Goal: Communication & Community: Answer question/provide support

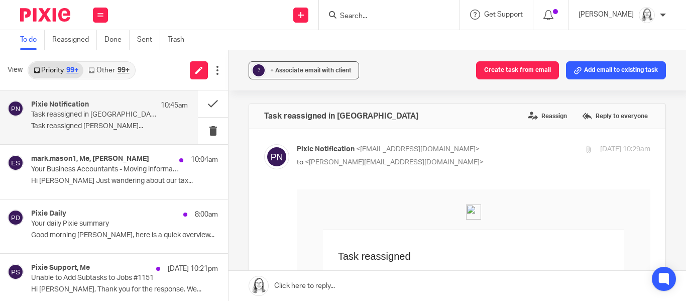
scroll to position [430, 0]
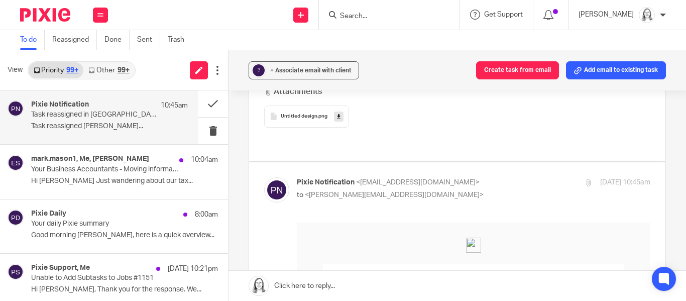
click at [363, 15] on input "Search" at bounding box center [384, 16] width 90 height 9
type input "dobson"
click button "submit" at bounding box center [0, 0] width 0 height 0
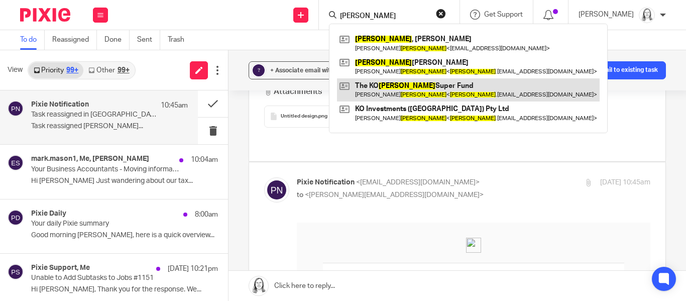
click at [361, 89] on link at bounding box center [468, 89] width 263 height 23
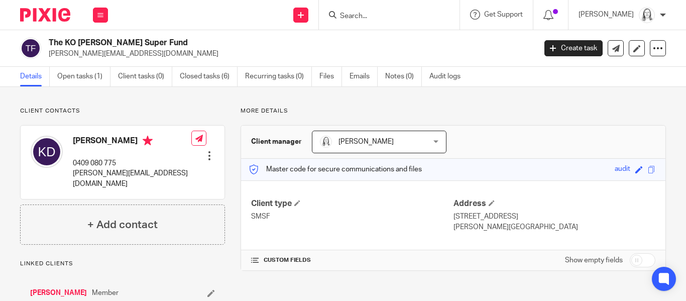
click at [77, 78] on link "Open tasks (1)" at bounding box center [83, 77] width 53 height 20
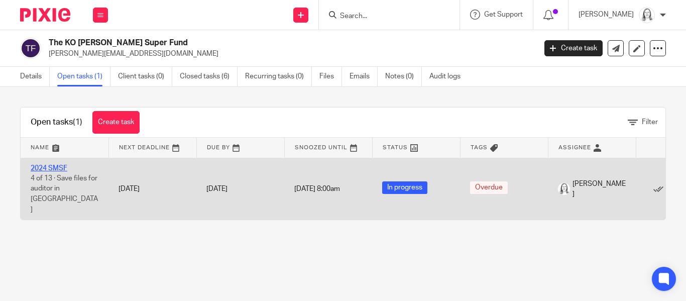
click at [53, 170] on link "2024 SMSF" at bounding box center [49, 168] width 37 height 7
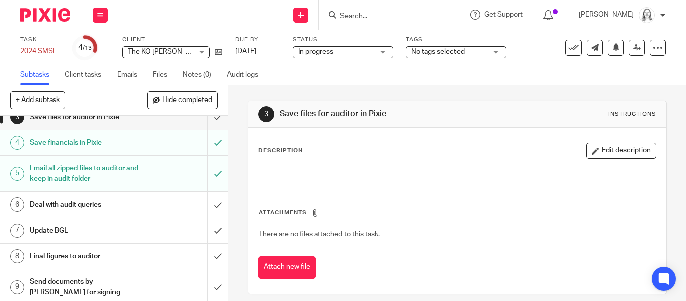
scroll to position [63, 0]
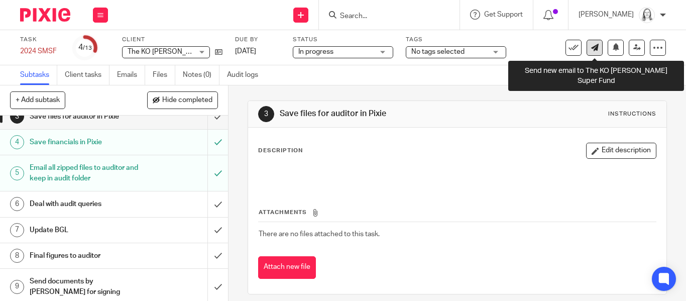
click at [594, 47] on icon at bounding box center [595, 48] width 8 height 8
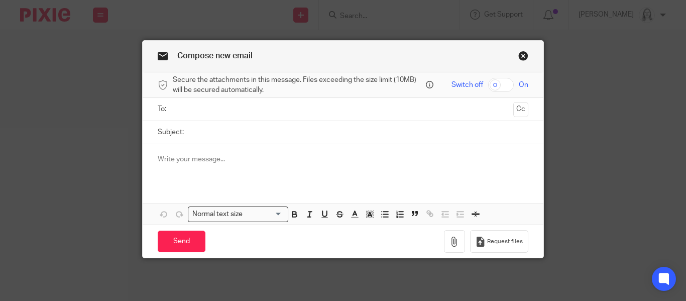
click at [217, 109] on input "text" at bounding box center [342, 110] width 333 height 12
type input "smsftaxexperts@gmail.com"
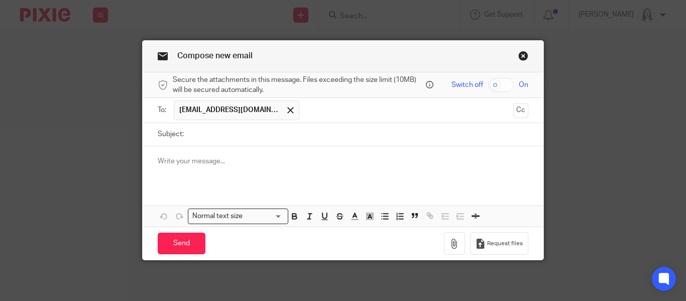
click at [201, 134] on input "Subject:" at bounding box center [359, 134] width 340 height 23
type input "K O Dobson"
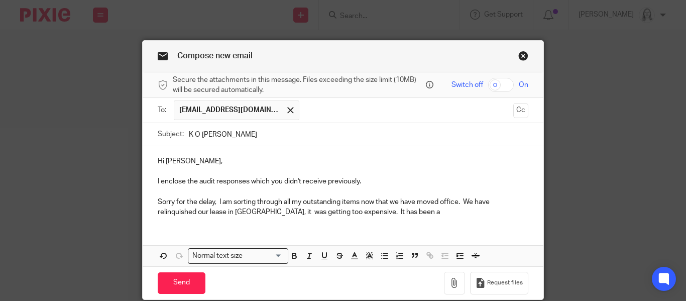
click at [246, 214] on p "Sorry for the delay, I am sorting through all my outstanding items now that we …" at bounding box center [343, 207] width 371 height 21
click at [421, 210] on p "Sorry for the delay, I am sorting through all my outstanding items now that we …" at bounding box center [343, 207] width 371 height 21
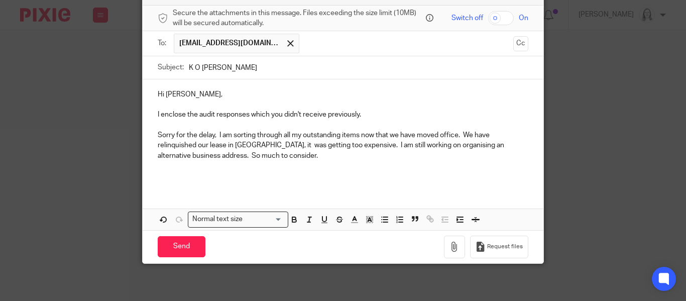
scroll to position [69, 0]
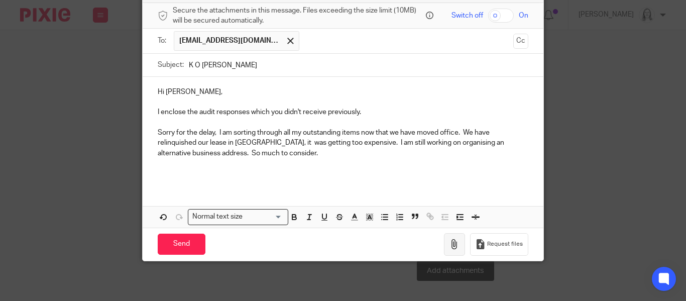
click at [455, 242] on icon "button" at bounding box center [455, 244] width 10 height 10
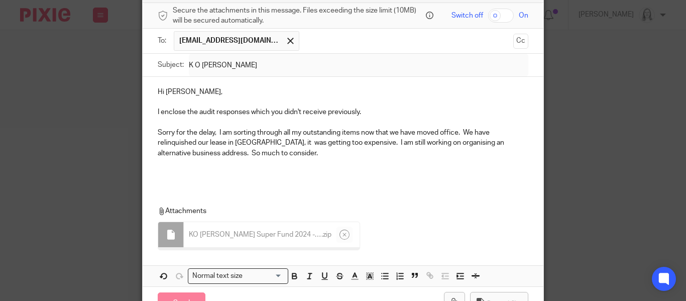
click at [298, 155] on p "Sorry for the delay, I am sorting through all my outstanding items now that we …" at bounding box center [343, 143] width 371 height 31
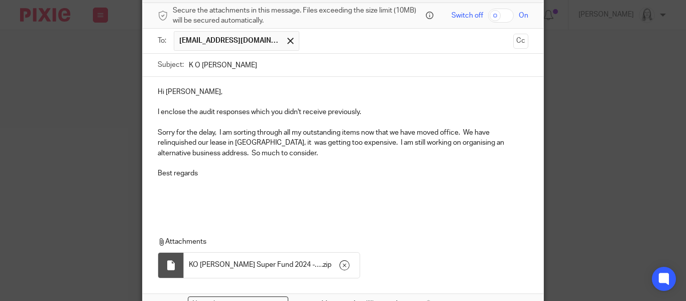
scroll to position [157, 0]
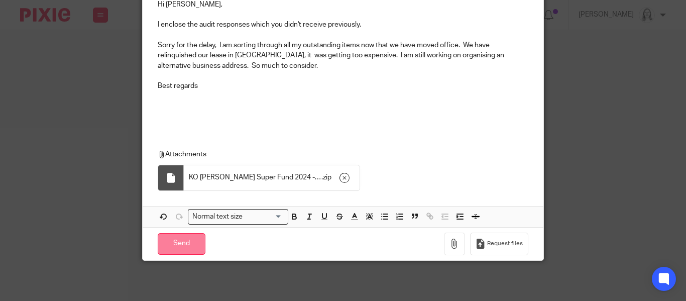
click at [177, 245] on input "Send" at bounding box center [182, 244] width 48 height 22
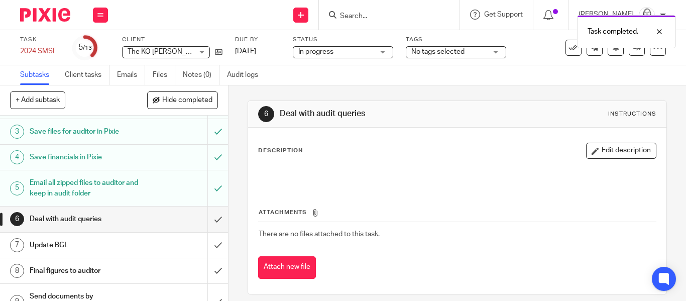
scroll to position [51, 0]
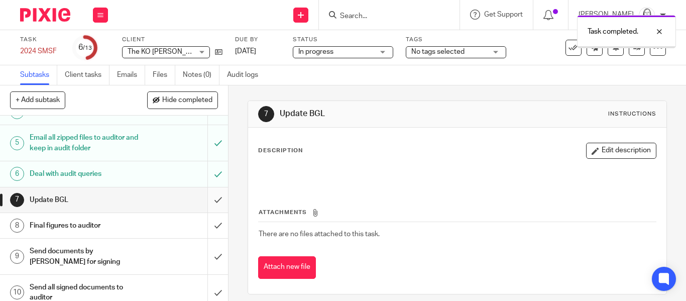
scroll to position [105, 0]
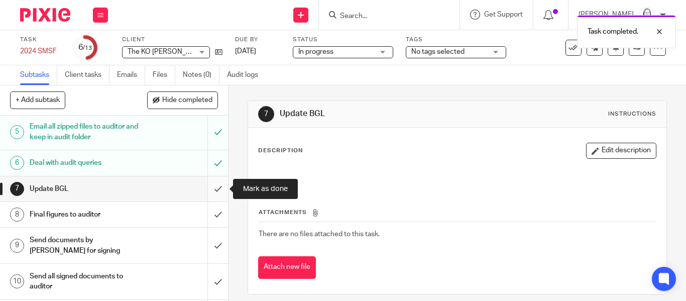
click at [218, 190] on input "submit" at bounding box center [114, 188] width 228 height 25
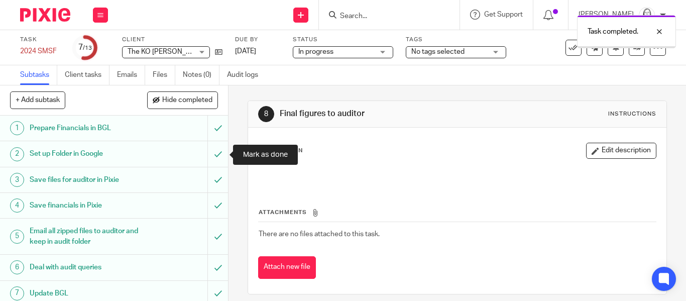
scroll to position [164, 0]
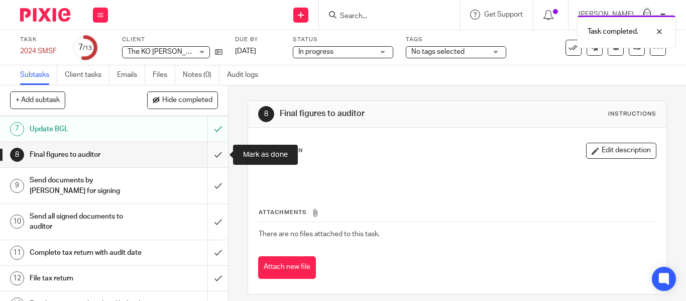
click at [215, 157] on input "submit" at bounding box center [114, 154] width 228 height 25
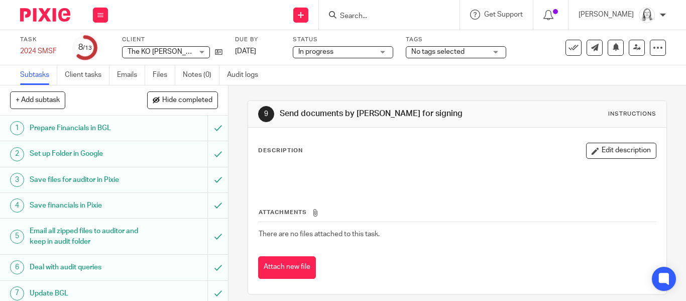
click at [358, 15] on div "Task completed." at bounding box center [509, 29] width 333 height 38
click at [350, 15] on input "Search" at bounding box center [384, 16] width 90 height 9
type input "F & M"
click button "submit" at bounding box center [0, 0] width 0 height 0
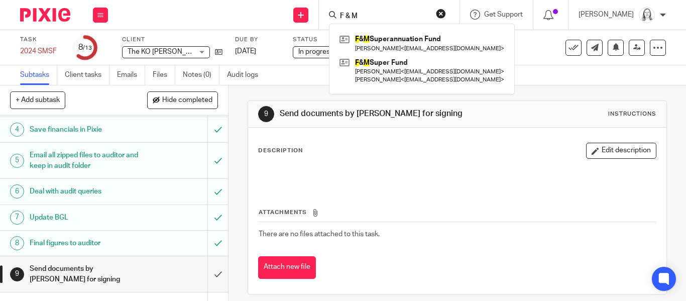
scroll to position [74, 0]
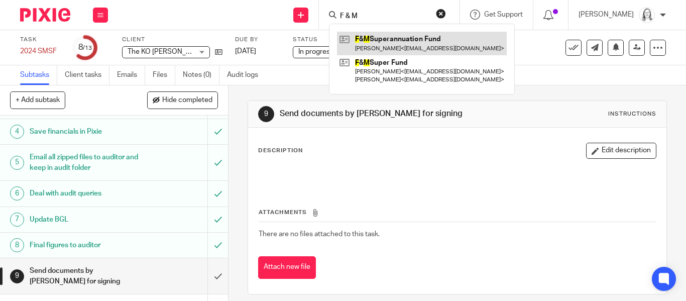
click at [382, 36] on link at bounding box center [422, 43] width 170 height 23
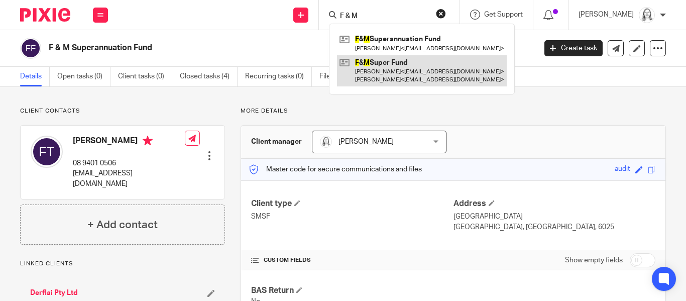
type input "F & M"
click at [361, 58] on link at bounding box center [422, 70] width 170 height 31
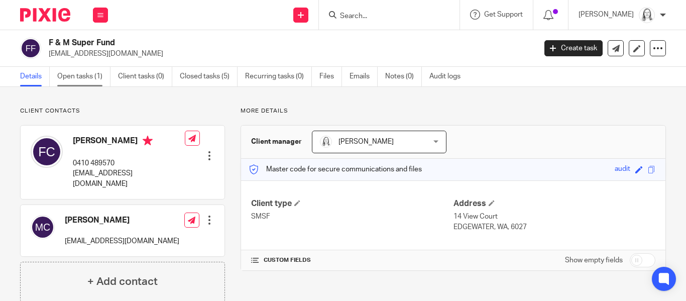
click at [84, 78] on link "Open tasks (1)" at bounding box center [83, 77] width 53 height 20
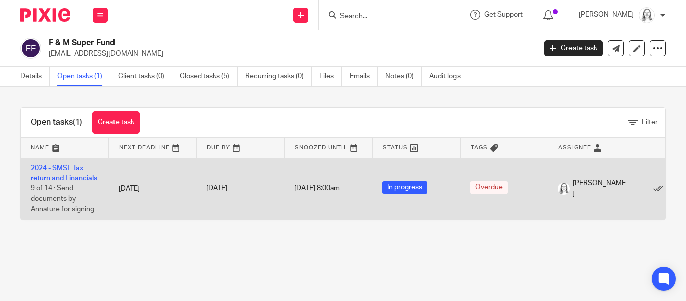
click at [57, 167] on link "2024 - SMSF Tax return and Financials" at bounding box center [64, 173] width 67 height 17
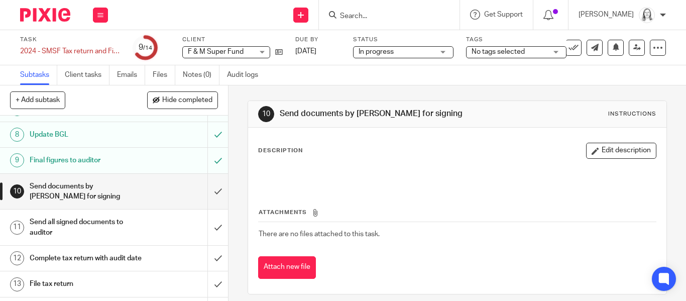
scroll to position [189, 0]
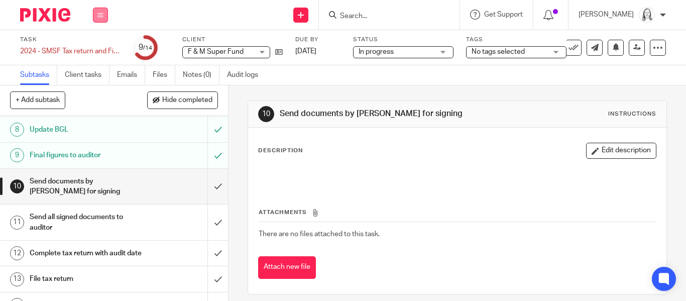
click at [99, 12] on icon at bounding box center [100, 15] width 6 height 6
click at [95, 58] on link "Email" at bounding box center [95, 61] width 17 height 7
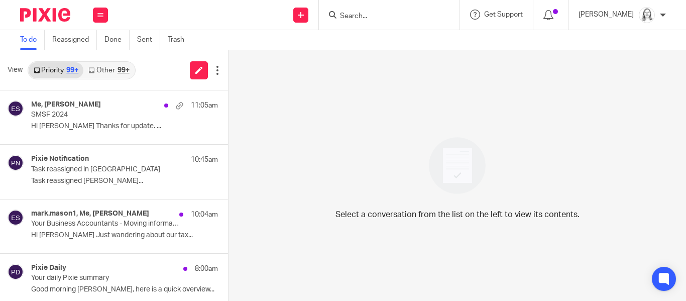
click at [104, 71] on link "Other 99+" at bounding box center [108, 70] width 51 height 16
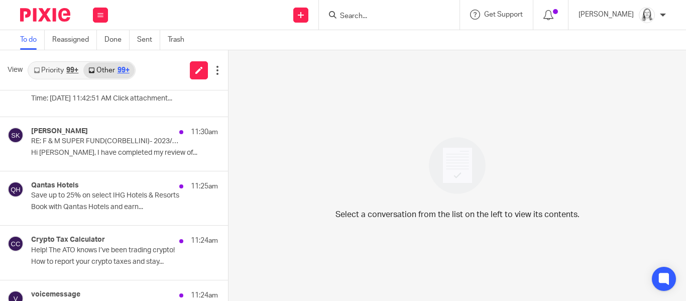
scroll to position [83, 0]
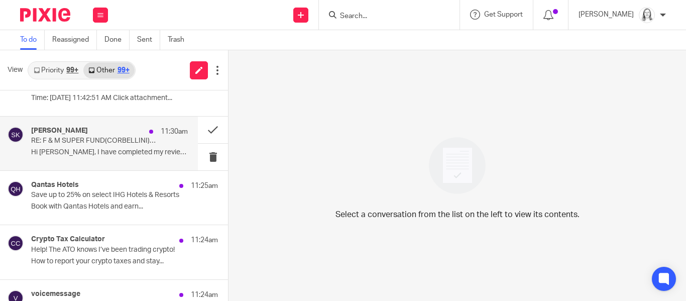
click at [78, 139] on p "RE: F & M SUPER FUND(CORBELLINI)- 2023/24 AUDIT COMPLETE" at bounding box center [94, 141] width 126 height 9
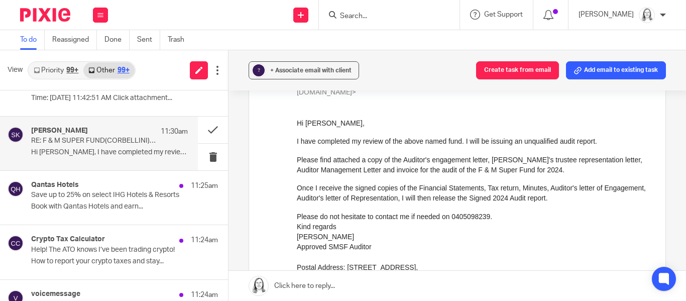
scroll to position [88, 0]
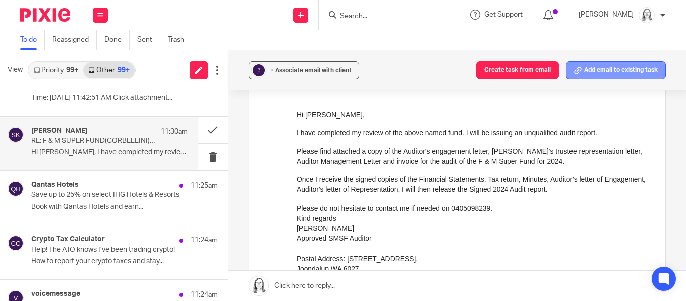
click at [587, 68] on button "Add email to existing task" at bounding box center [616, 70] width 100 height 18
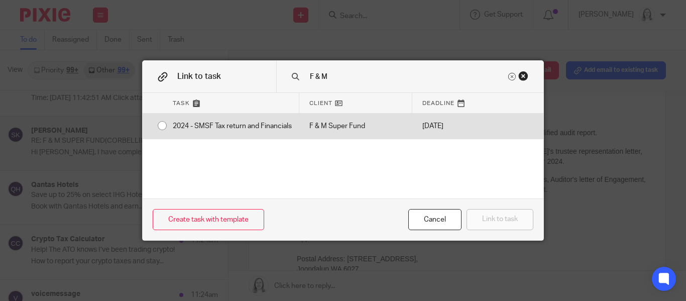
type input "F & M"
click at [161, 127] on input "radio" at bounding box center [162, 125] width 19 height 19
radio input "false"
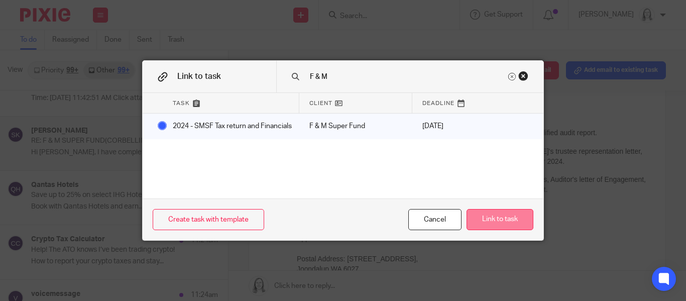
click at [490, 218] on button "Link to task" at bounding box center [500, 220] width 67 height 22
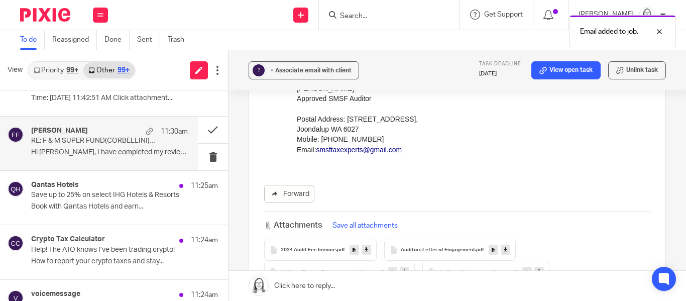
scroll to position [280, 0]
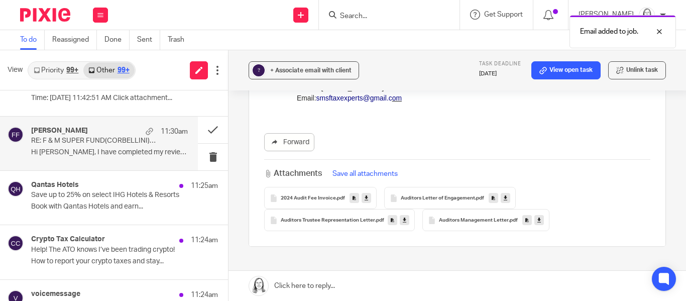
click at [360, 168] on button "Save all attachments" at bounding box center [365, 173] width 71 height 11
click at [366, 194] on icon at bounding box center [367, 198] width 4 height 8
click at [505, 194] on icon at bounding box center [506, 198] width 4 height 8
click at [407, 215] on link at bounding box center [405, 220] width 10 height 10
click at [539, 217] on icon at bounding box center [540, 221] width 4 height 8
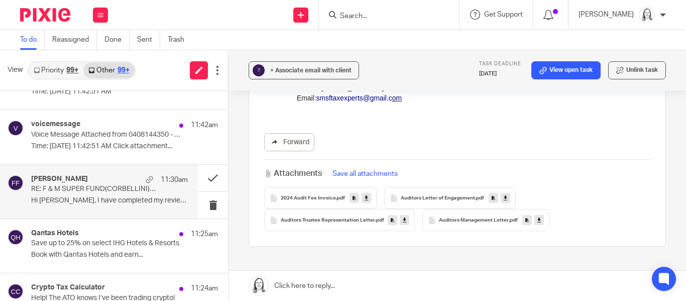
scroll to position [41, 0]
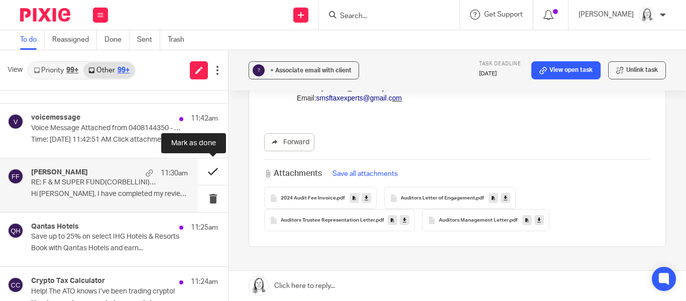
click at [211, 173] on button at bounding box center [213, 171] width 30 height 27
click at [58, 71] on link "Priority 99+" at bounding box center [56, 70] width 55 height 16
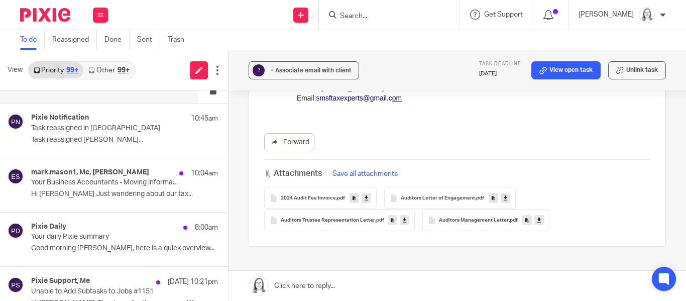
scroll to position [0, 0]
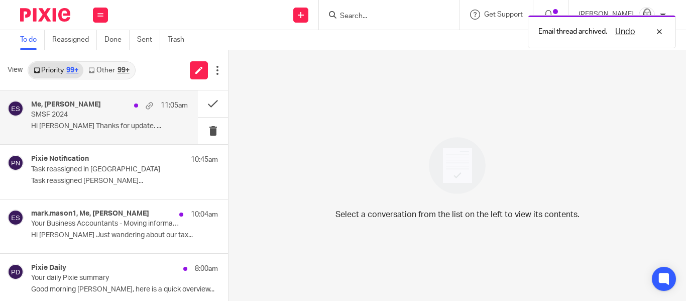
click at [78, 110] on div "Me, [PERSON_NAME] 11:05am" at bounding box center [109, 105] width 157 height 10
